Goal: Task Accomplishment & Management: Complete application form

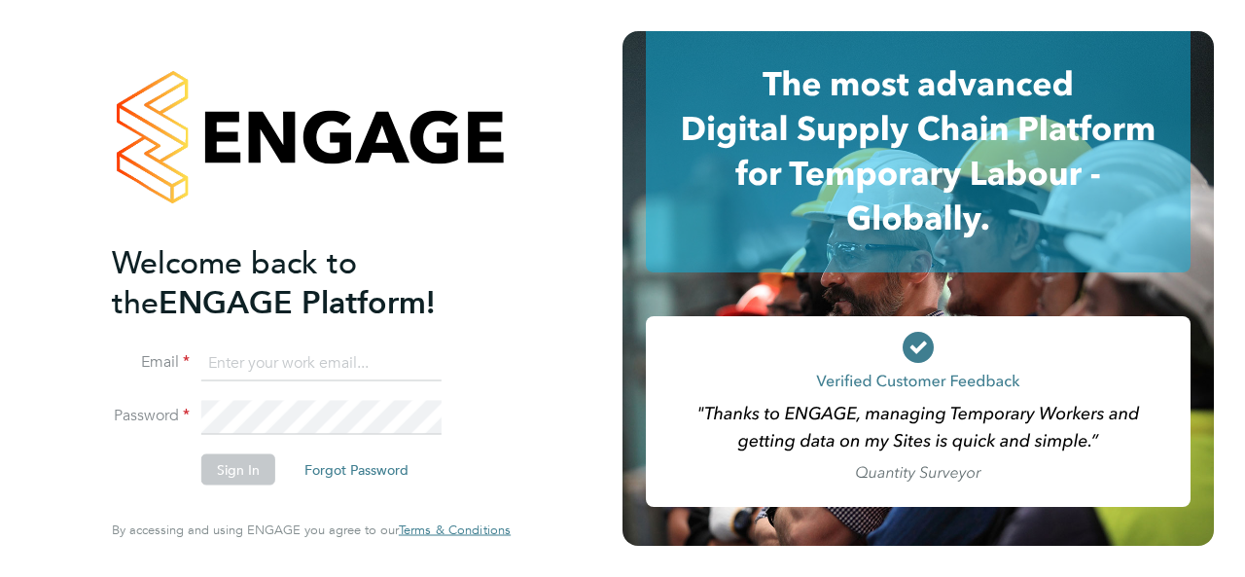
click at [312, 363] on input at bounding box center [321, 362] width 240 height 35
type input "davidsmith@itsconstruction.co.uk"
click at [251, 454] on button "Sign In" at bounding box center [238, 469] width 74 height 31
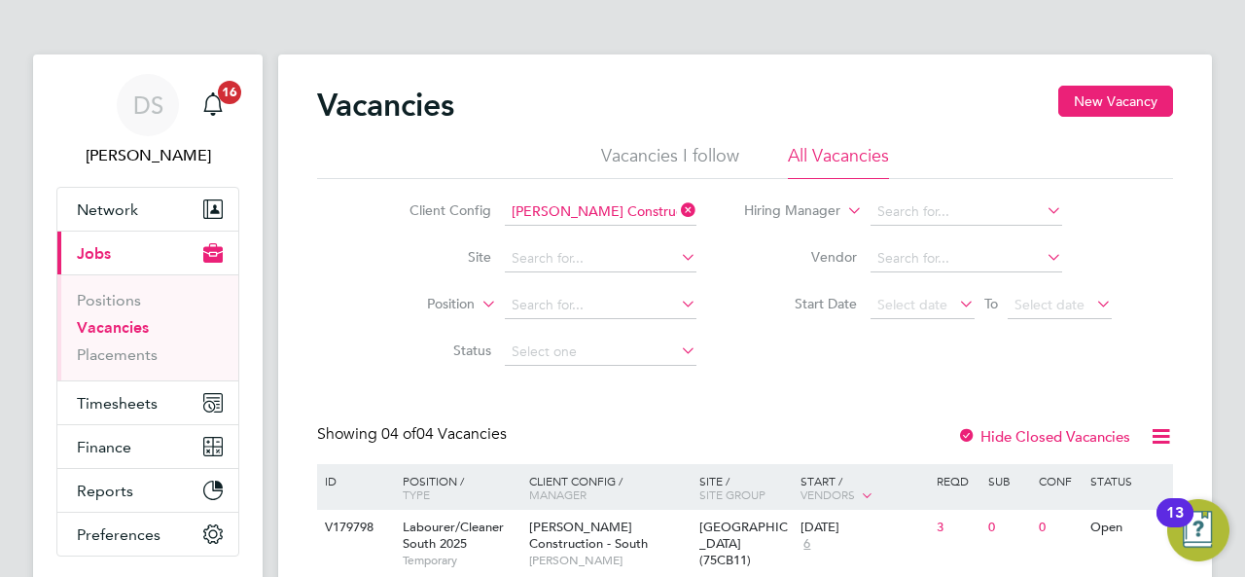
scroll to position [195, 0]
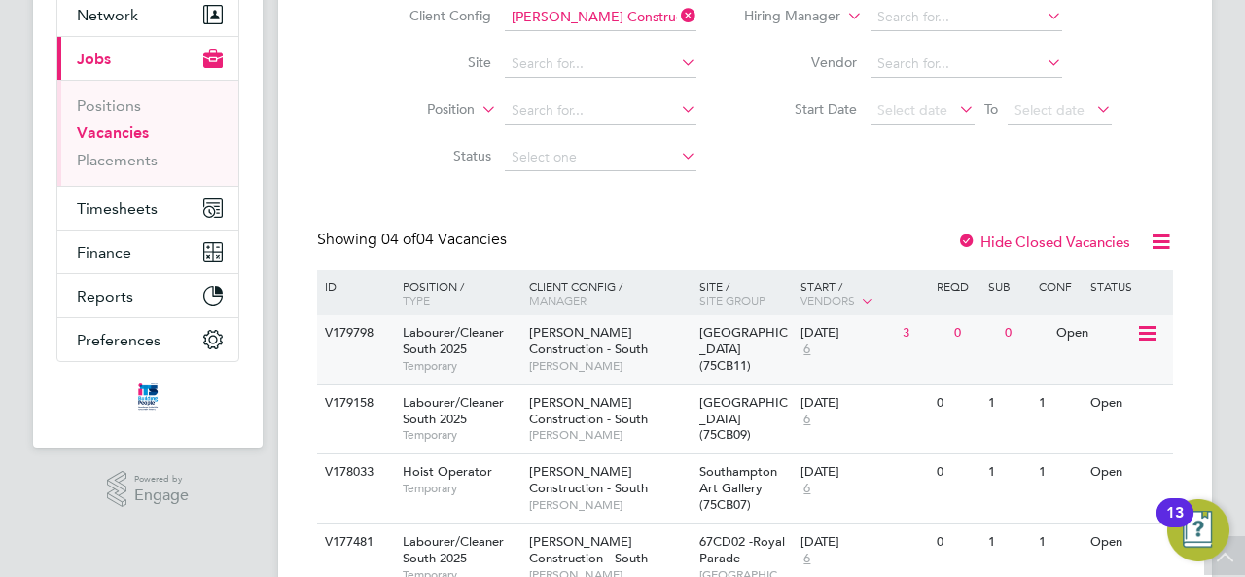
click at [1142, 339] on icon at bounding box center [1145, 333] width 19 height 23
click at [1111, 378] on li "View Details" at bounding box center [1101, 378] width 113 height 27
